Goal: Transaction & Acquisition: Obtain resource

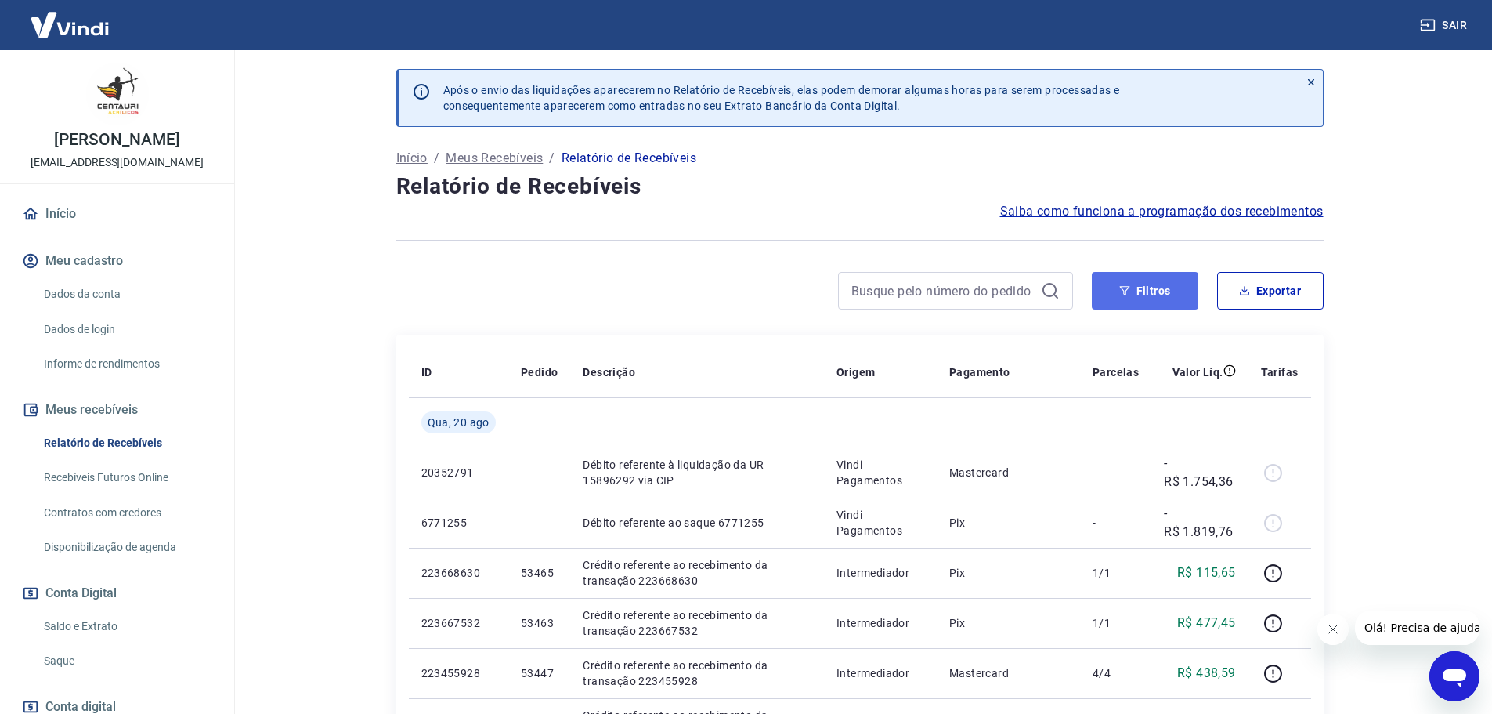
click at [1155, 282] on button "Filtros" at bounding box center [1145, 291] width 107 height 38
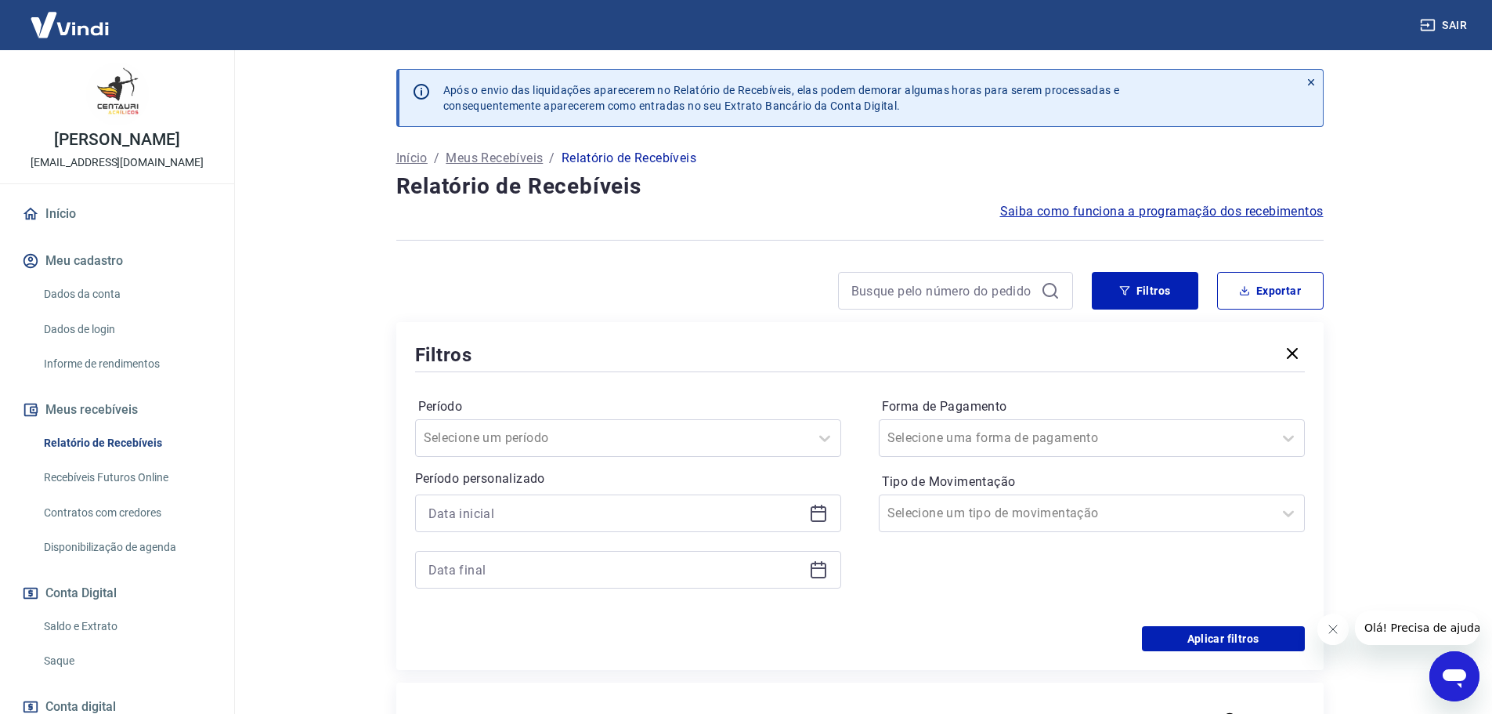
click at [824, 515] on icon at bounding box center [818, 513] width 19 height 19
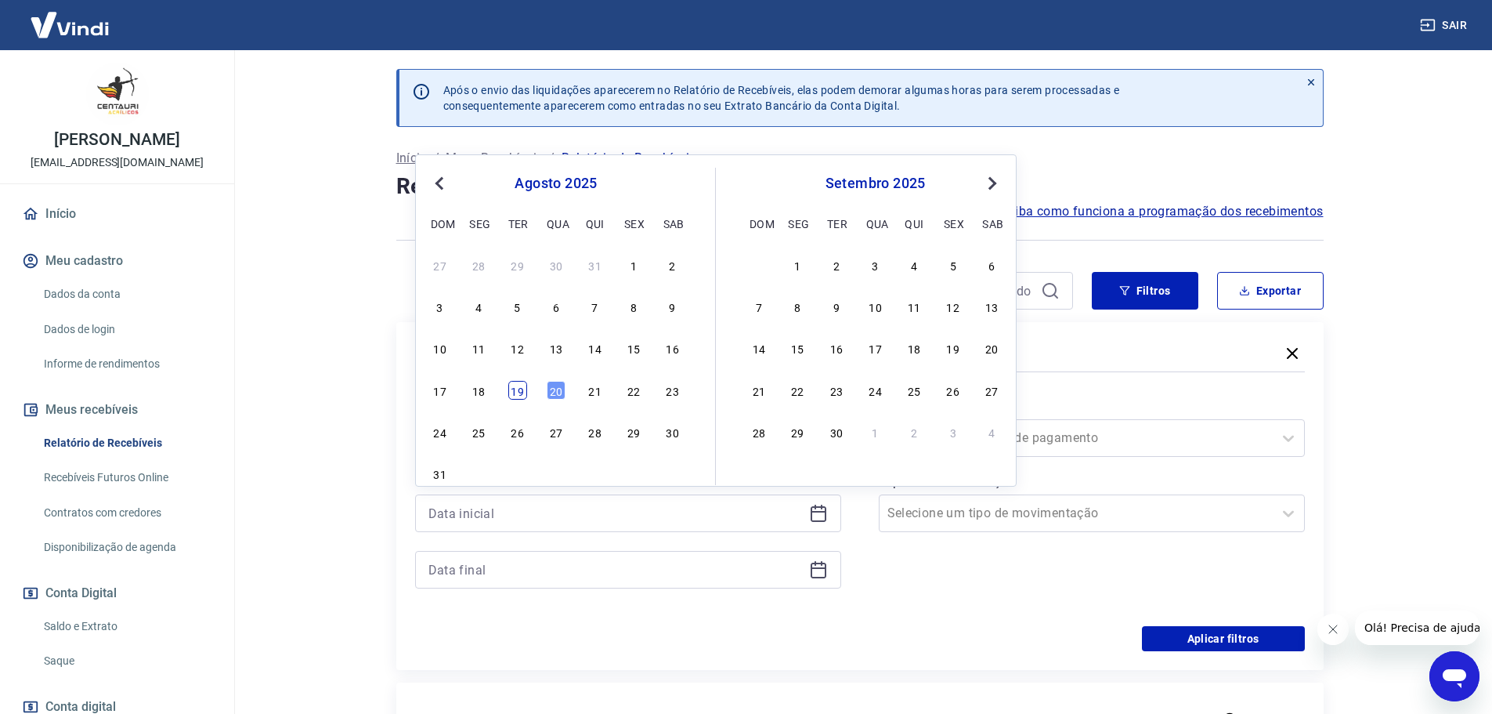
click at [526, 396] on div "19" at bounding box center [517, 390] width 19 height 19
type input "19/08/2025"
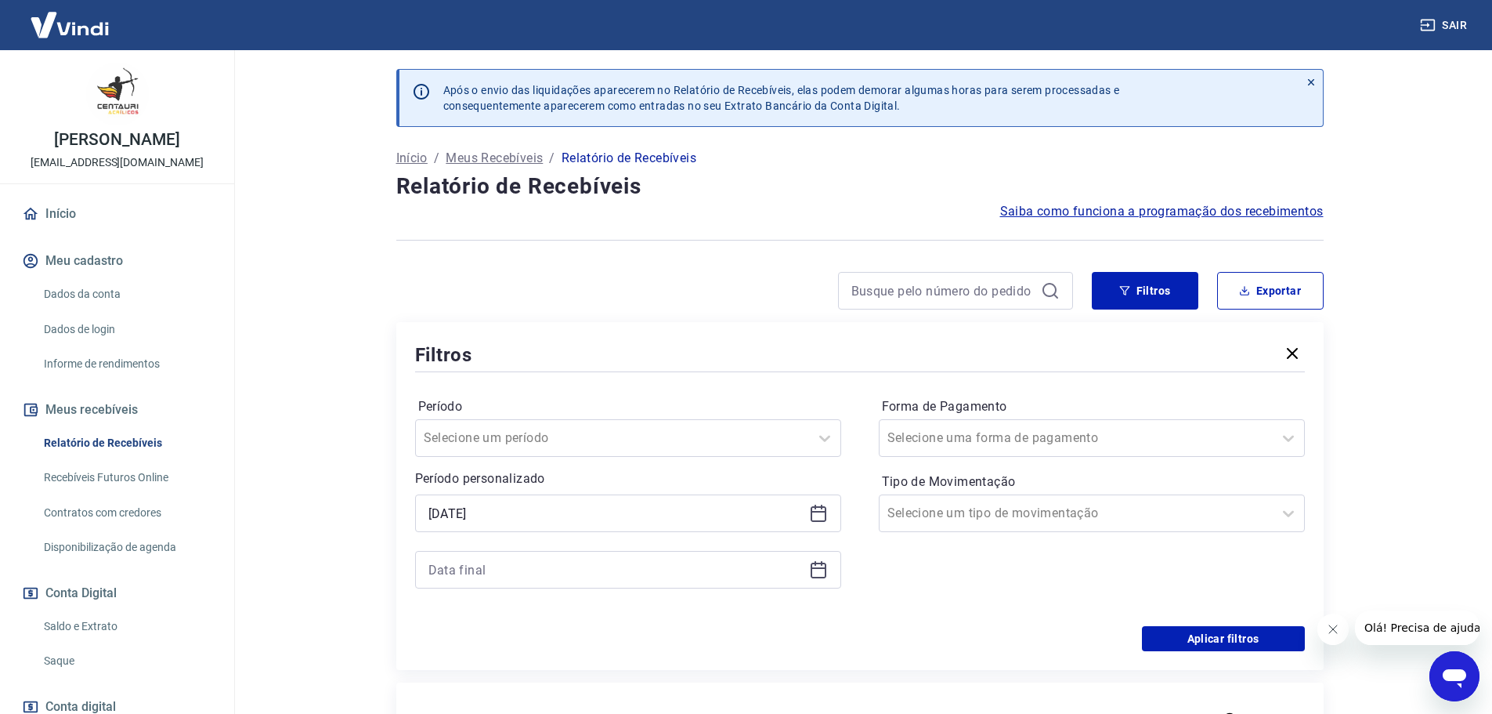
click at [823, 574] on icon at bounding box center [818, 569] width 19 height 19
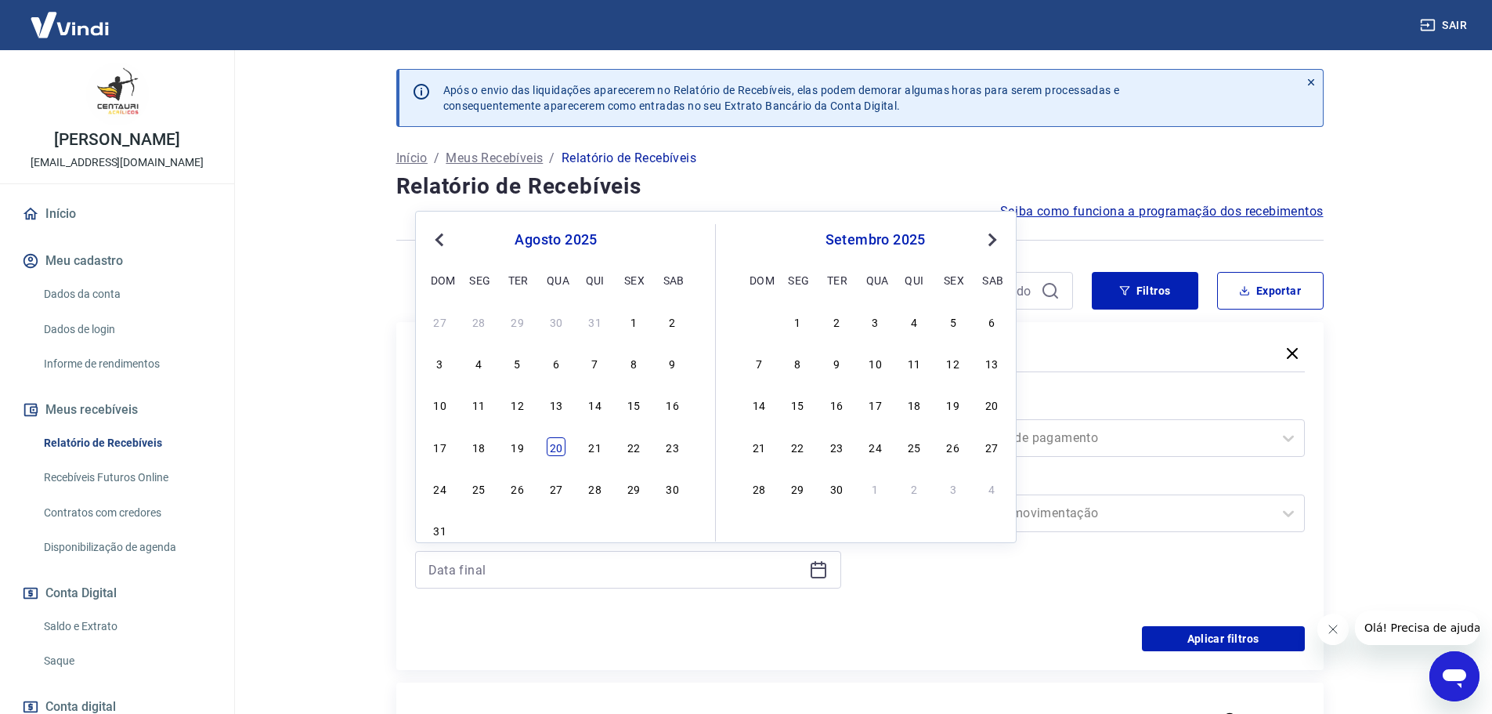
click at [563, 450] on div "20" at bounding box center [556, 446] width 19 height 19
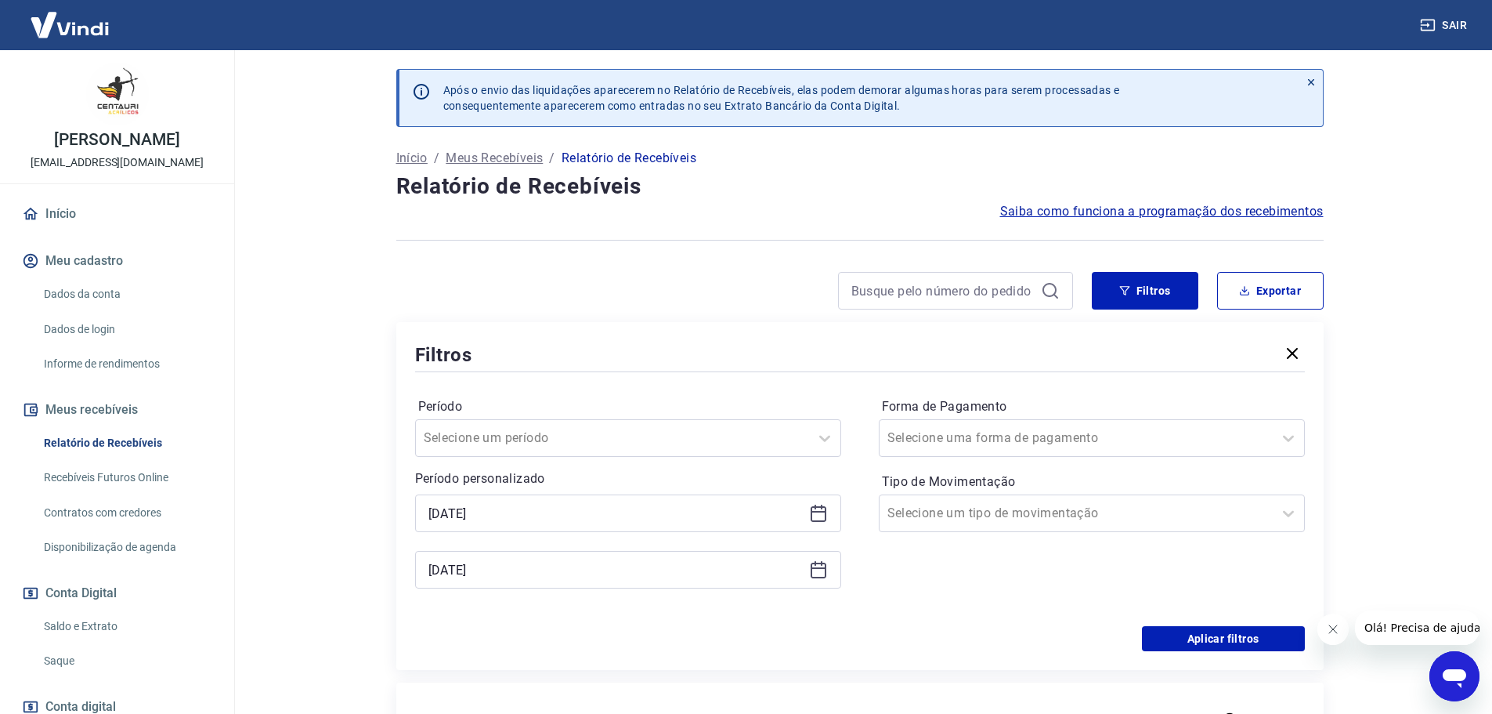
type input "20/08/2025"
click at [1258, 642] on button "Aplicar filtros" at bounding box center [1223, 638] width 163 height 25
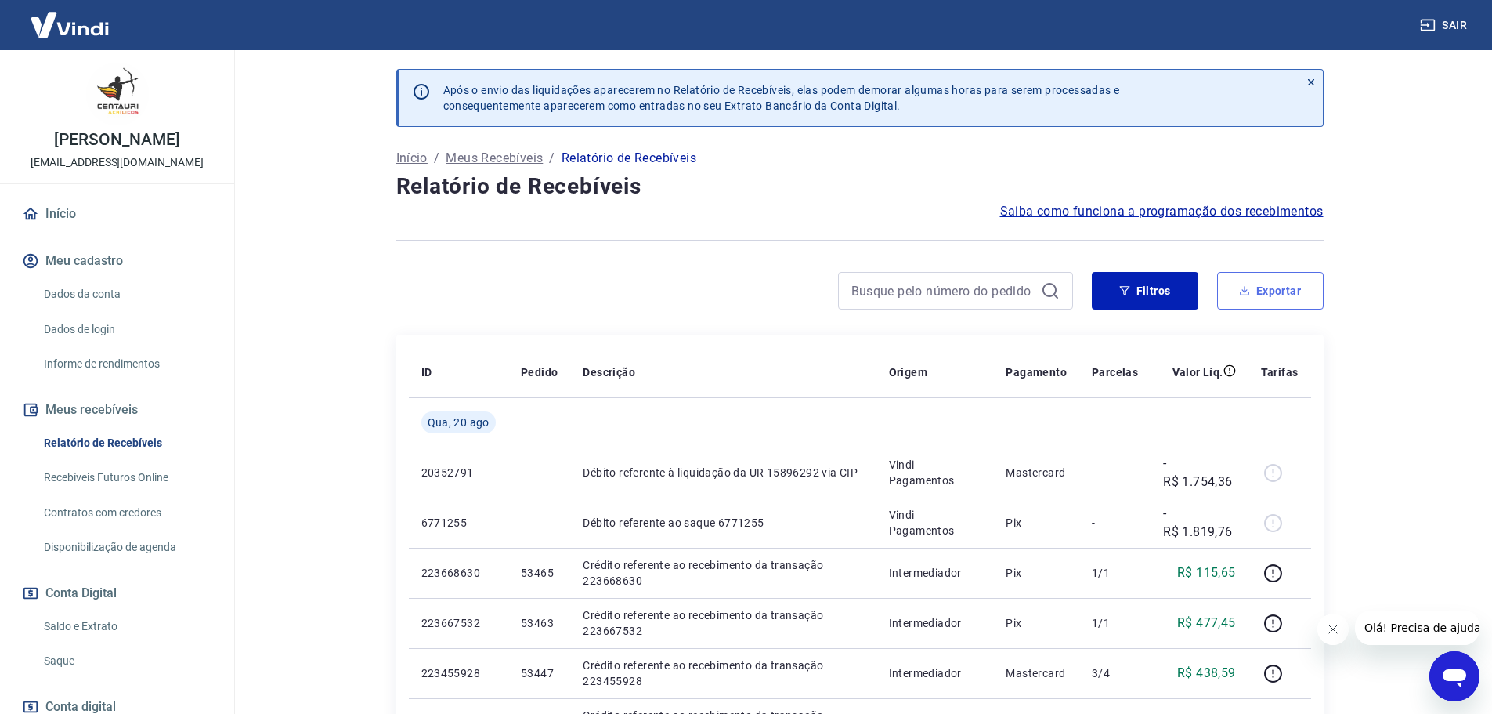
click at [1289, 302] on button "Exportar" at bounding box center [1270, 291] width 107 height 38
type input "19/08/2025"
type input "20/08/2025"
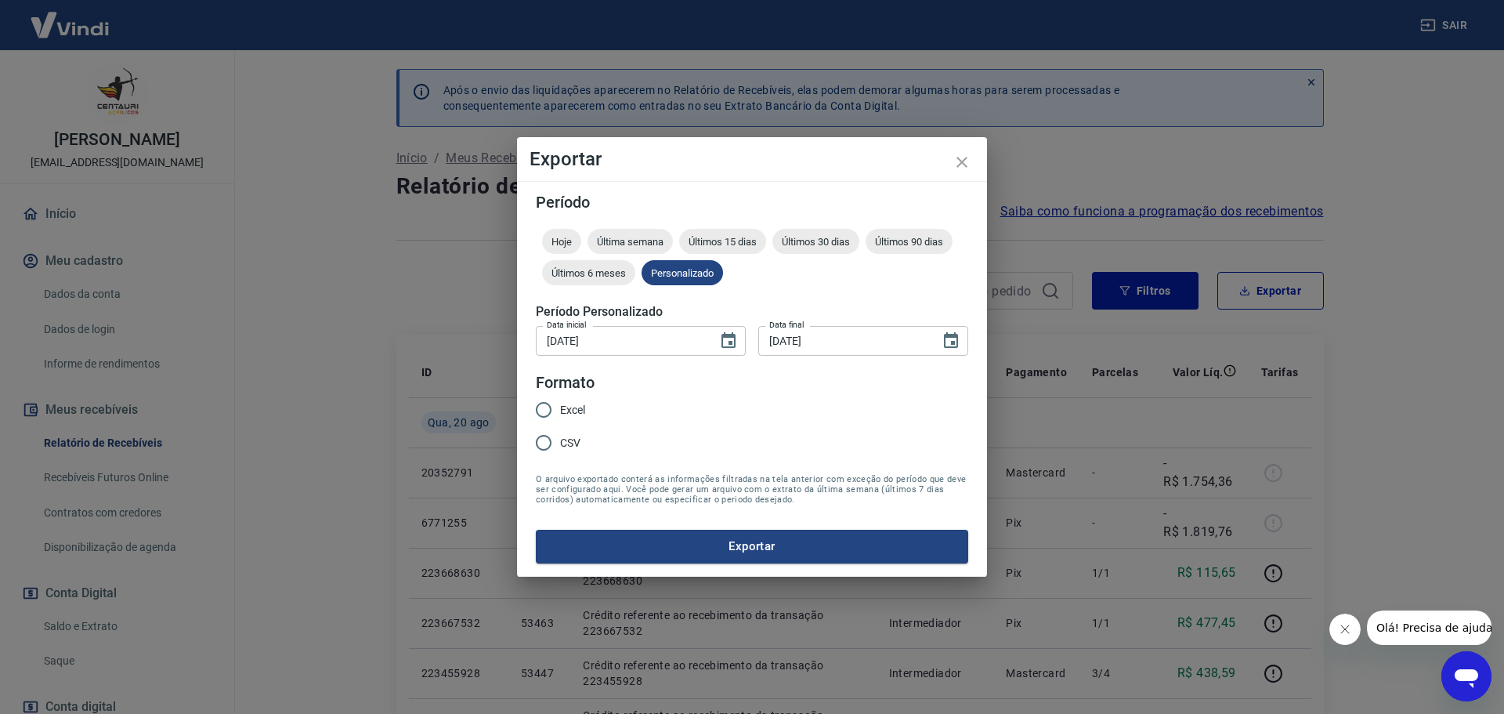
click at [562, 450] on span "CSV" at bounding box center [570, 443] width 20 height 16
click at [560, 450] on input "CSV" at bounding box center [543, 442] width 33 height 33
radio input "true"
click at [691, 536] on button "Exportar" at bounding box center [752, 546] width 432 height 33
